Goal: Task Accomplishment & Management: Complete application form

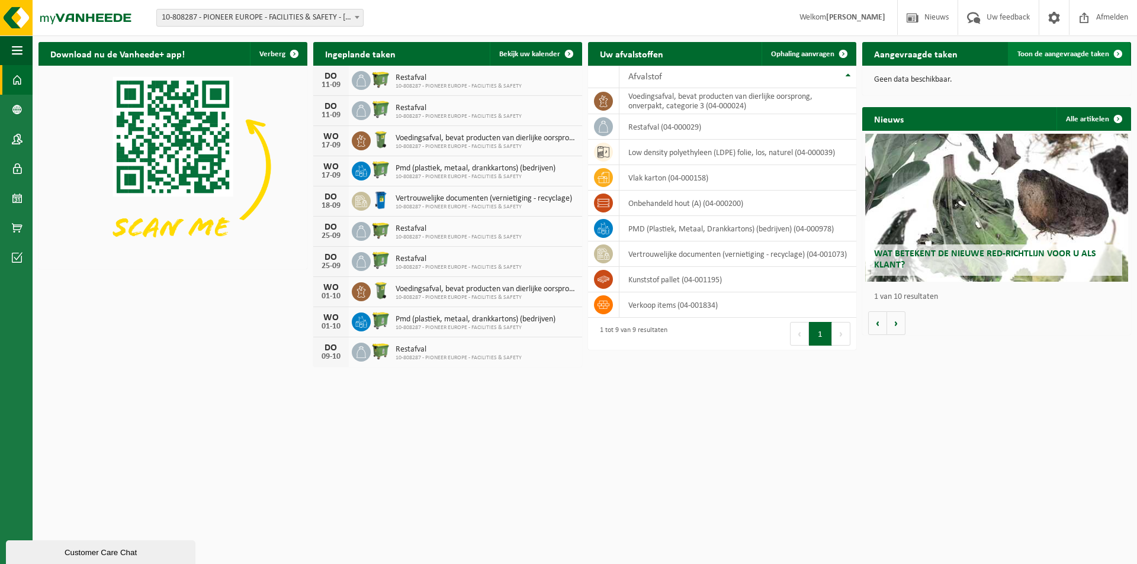
click at [1043, 53] on span "Toon de aangevraagde taken" at bounding box center [1063, 54] width 92 height 8
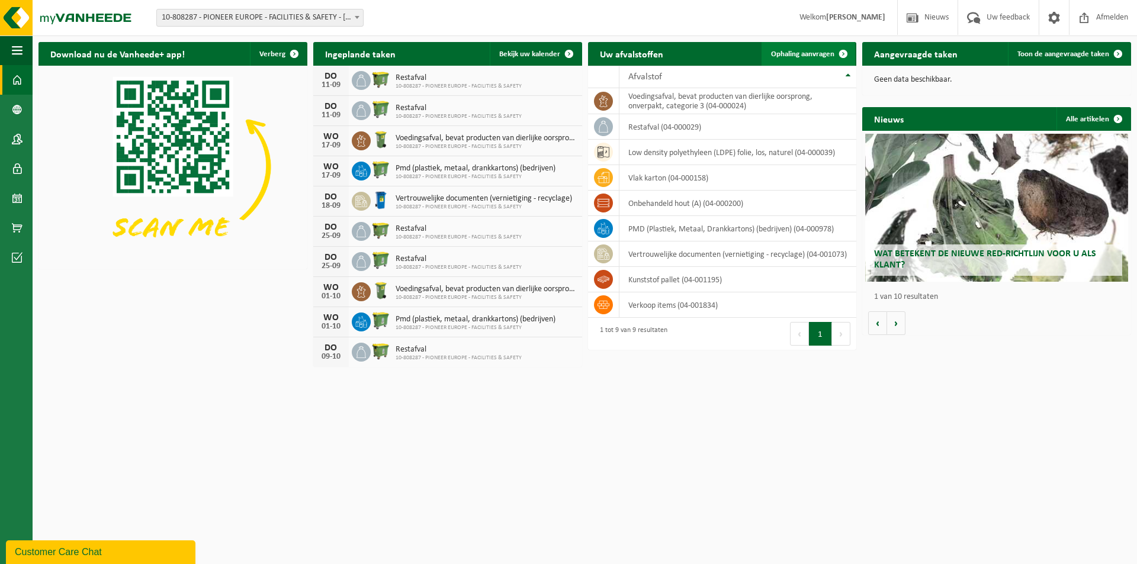
click at [794, 53] on span "Ophaling aanvragen" at bounding box center [802, 54] width 63 height 8
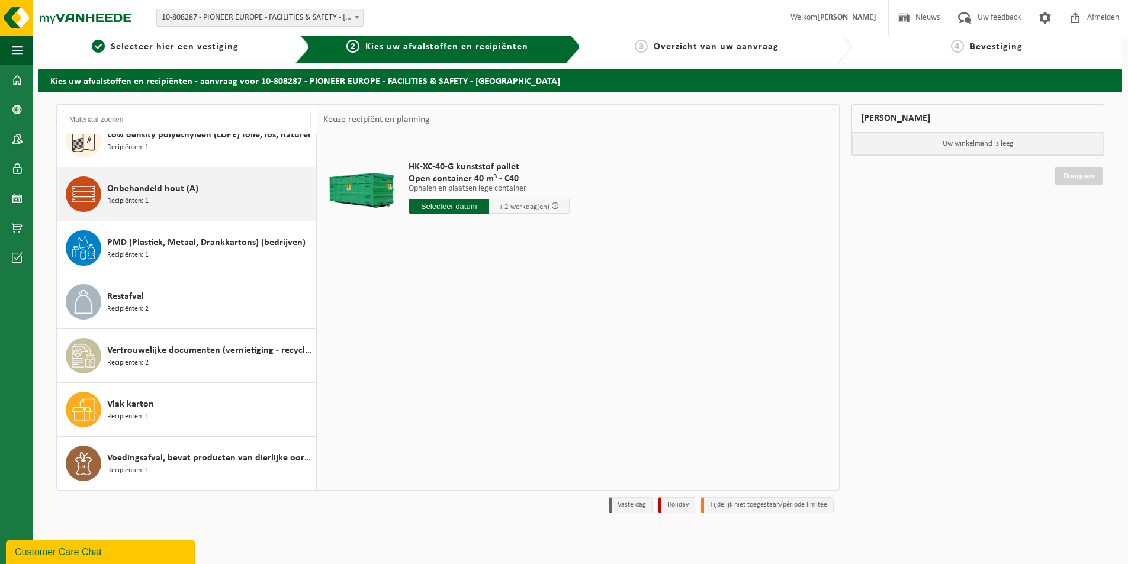
scroll to position [14, 0]
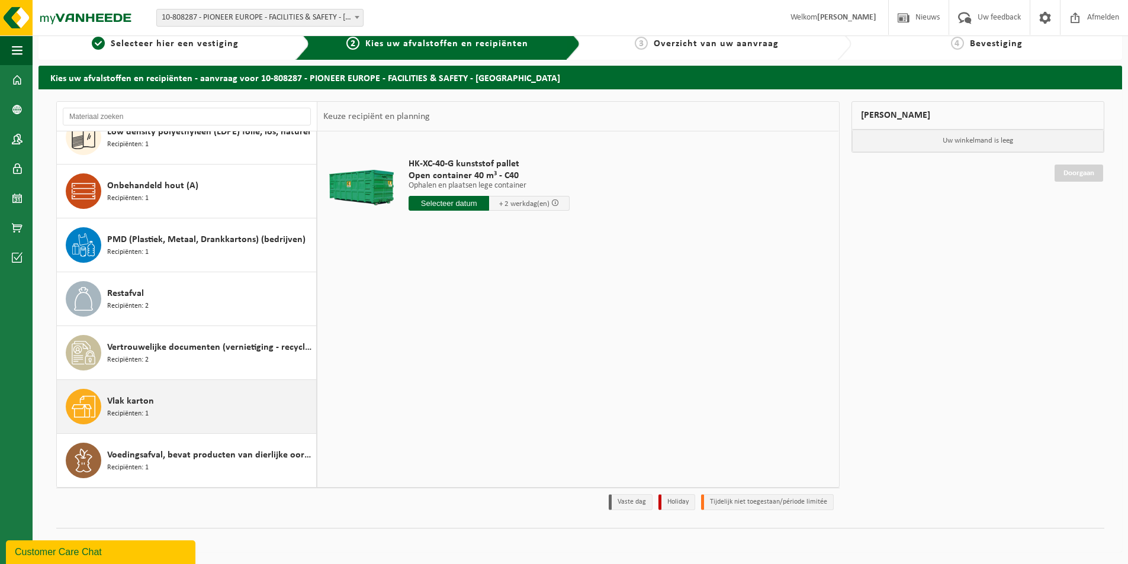
click at [134, 407] on span "Vlak karton" at bounding box center [130, 401] width 47 height 14
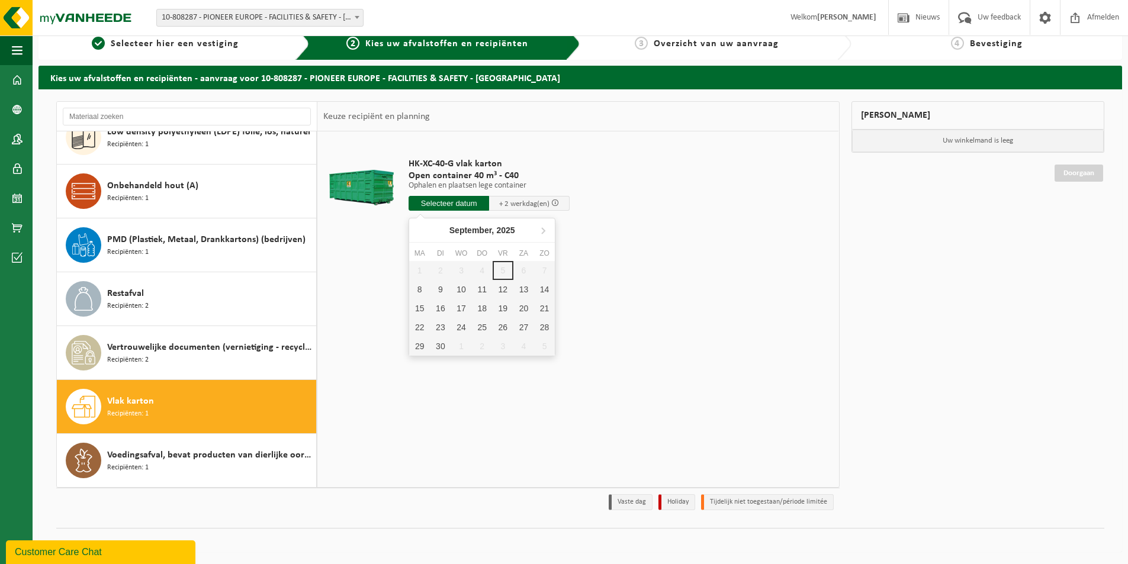
click at [451, 200] on input "text" at bounding box center [449, 203] width 81 height 15
click at [416, 287] on div "8" at bounding box center [419, 289] width 21 height 19
type input "Van 2025-09-08"
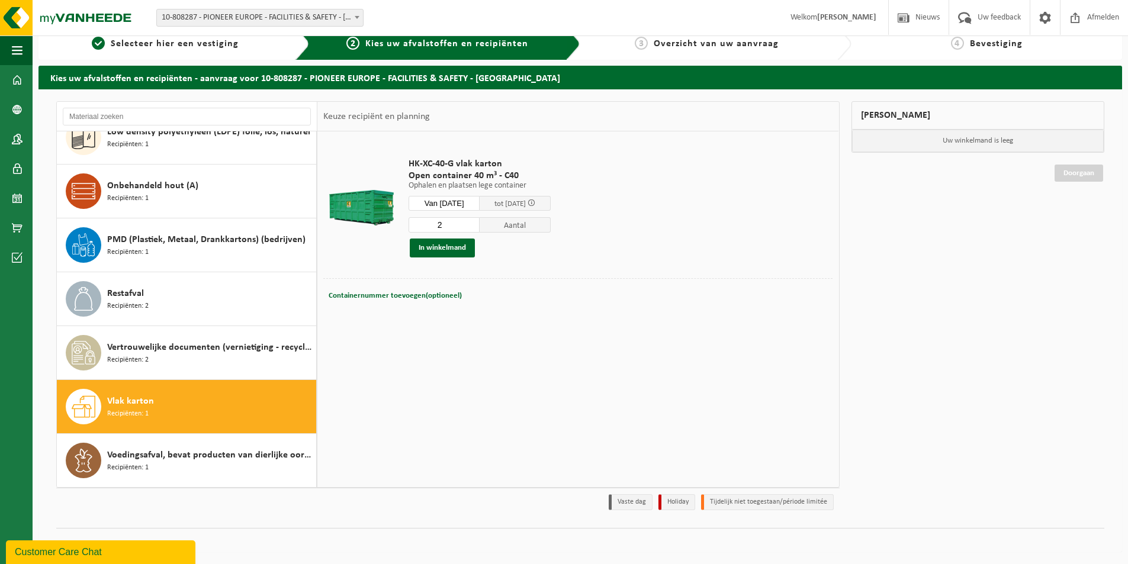
type input "2"
click at [480, 220] on input "2" at bounding box center [444, 224] width 71 height 15
click at [452, 252] on button "In winkelmand" at bounding box center [442, 248] width 65 height 19
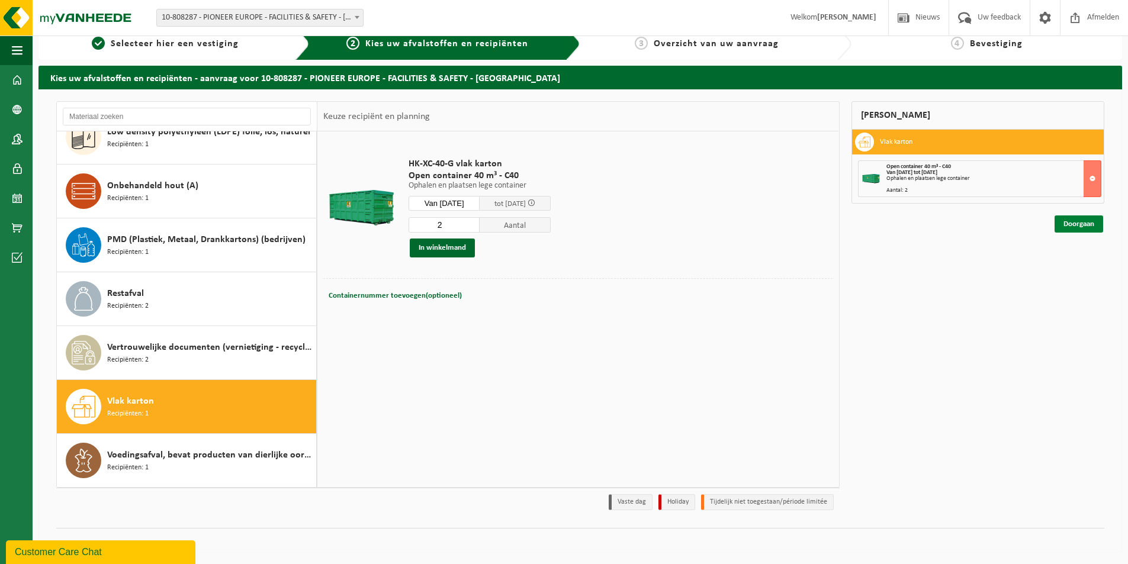
click at [1071, 224] on link "Doorgaan" at bounding box center [1079, 224] width 49 height 17
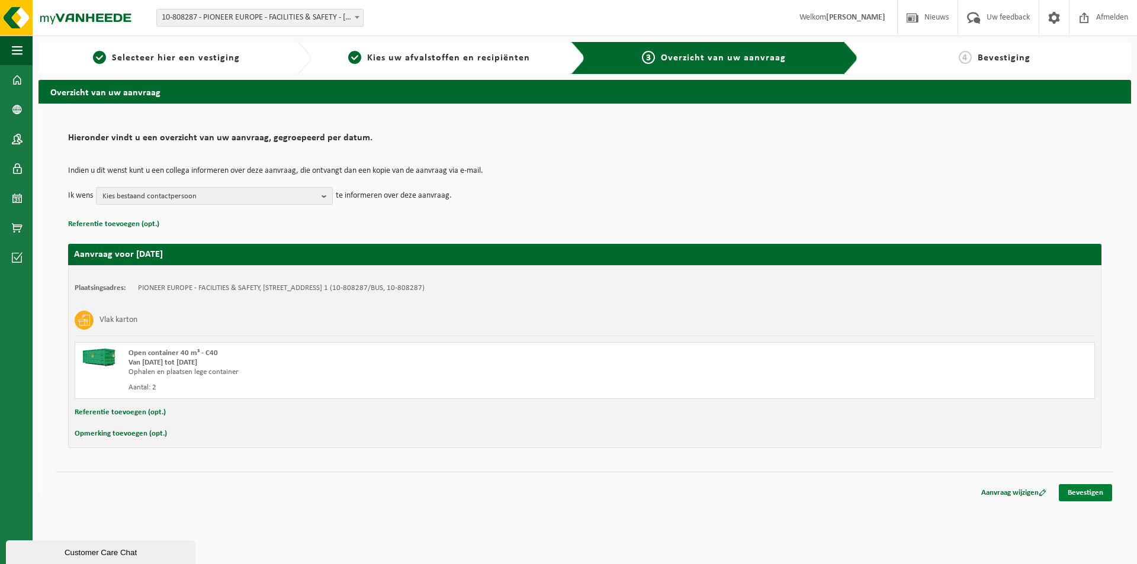
click at [1081, 489] on link "Bevestigen" at bounding box center [1085, 492] width 53 height 17
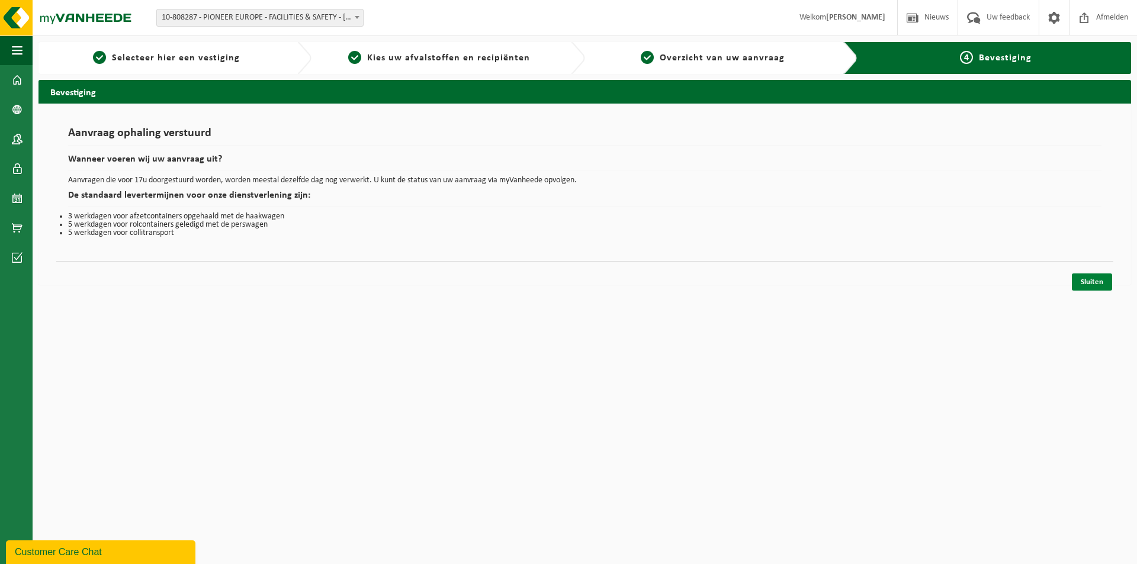
click at [1089, 281] on link "Sluiten" at bounding box center [1092, 282] width 40 height 17
